Goal: Obtain resource: Obtain resource

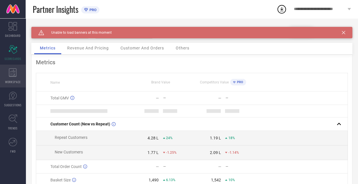
click at [12, 79] on div "WORKSPACE" at bounding box center [13, 75] width 26 height 23
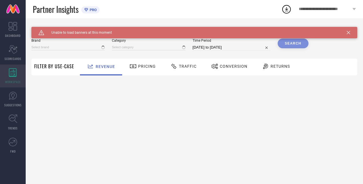
type input "H&M"
type input "All"
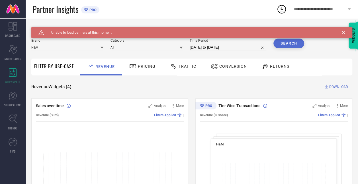
select select "8"
select select "2025"
select select "9"
select select "2025"
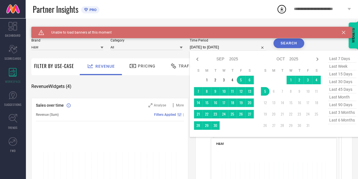
click at [215, 48] on input "[DATE] to [DATE]" at bounding box center [228, 47] width 77 height 7
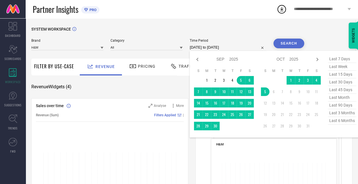
click at [255, 147] on div "H&M NO RESULTS FOUND We couldn’t find a match for the applied filters, try appl…" at bounding box center [274, 184] width 126 height 92
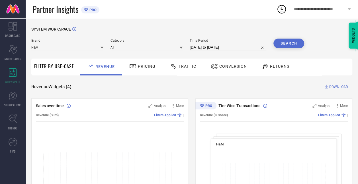
click at [290, 41] on button "Search" at bounding box center [289, 43] width 31 height 10
click at [341, 86] on span "DOWNLOAD" at bounding box center [338, 87] width 19 height 6
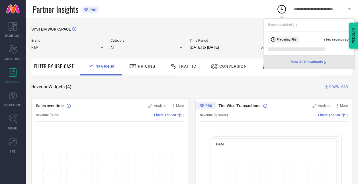
click at [282, 10] on icon at bounding box center [282, 9] width 4 height 4
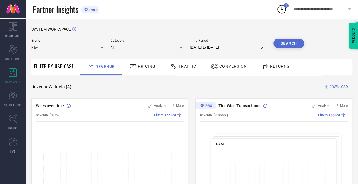
click at [279, 12] on circle at bounding box center [282, 9] width 8 height 8
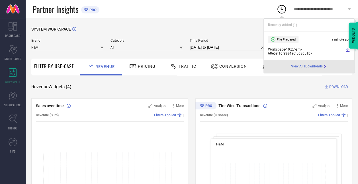
click at [347, 50] on icon at bounding box center [347, 50] width 3 height 4
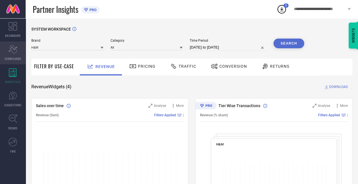
click at [11, 51] on icon "Scorecard" at bounding box center [13, 49] width 9 height 9
